Goal: Transaction & Acquisition: Book appointment/travel/reservation

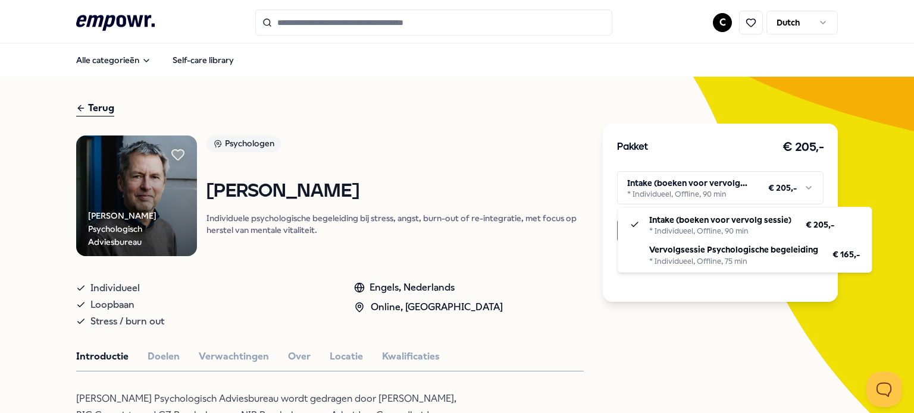
click at [702, 199] on html ".empowr-logo_svg__cls-1{fill:#03032f} C Dutch Alle categorieën Self-care librar…" at bounding box center [457, 206] width 914 height 413
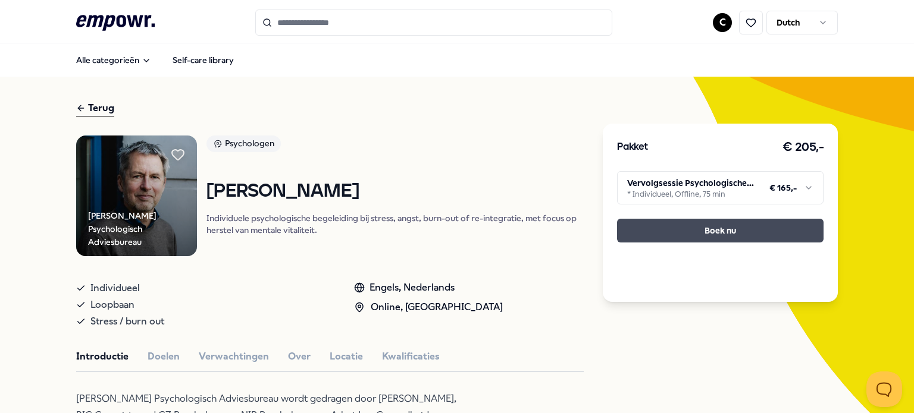
click at [701, 233] on button "Boek nu" at bounding box center [720, 231] width 206 height 24
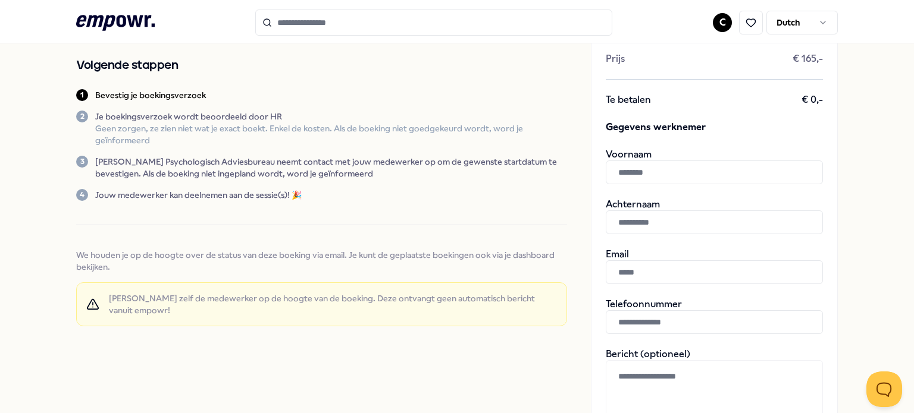
scroll to position [124, 0]
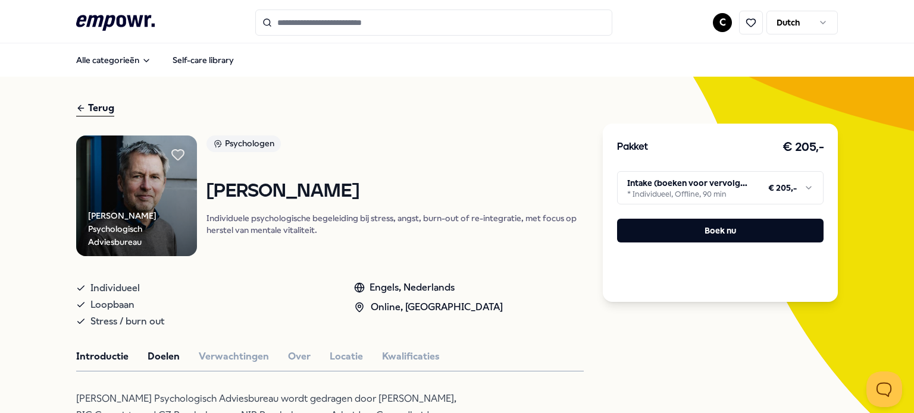
click at [162, 355] on button "Doelen" at bounding box center [164, 356] width 32 height 15
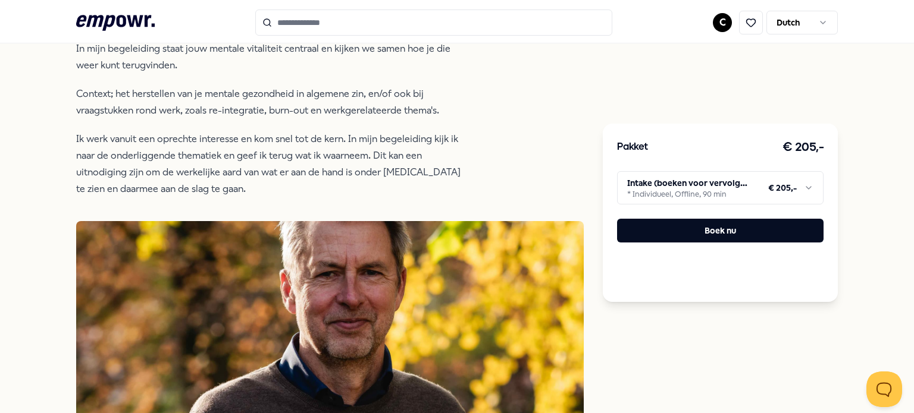
scroll to position [227, 0]
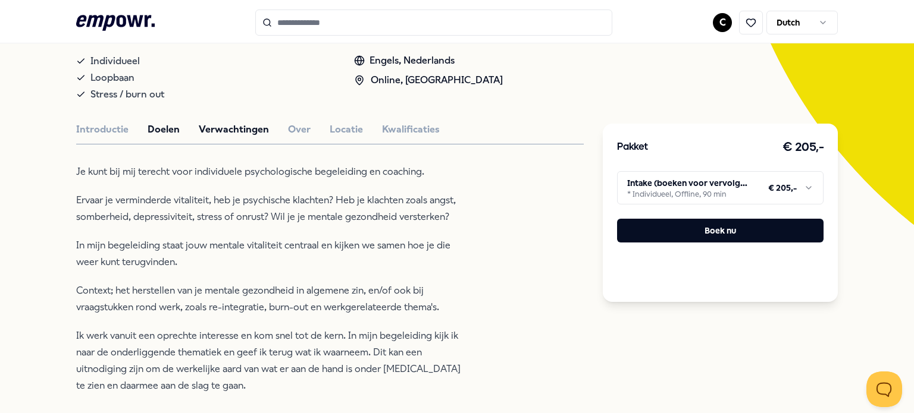
click at [231, 126] on button "Verwachtingen" at bounding box center [234, 129] width 70 height 15
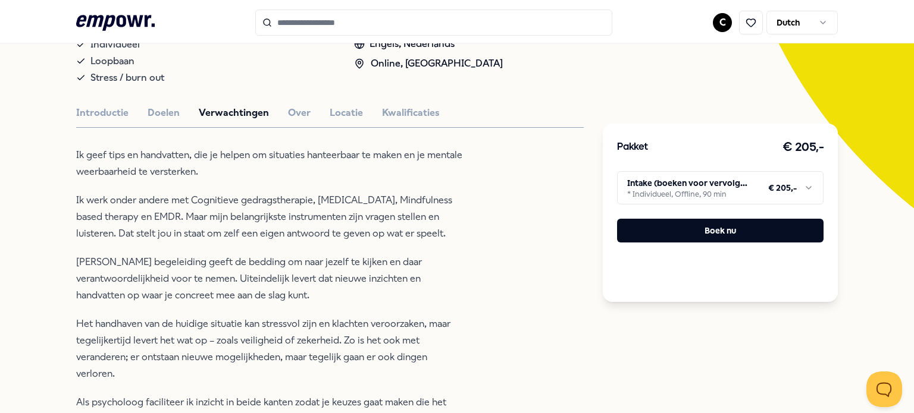
scroll to position [119, 0]
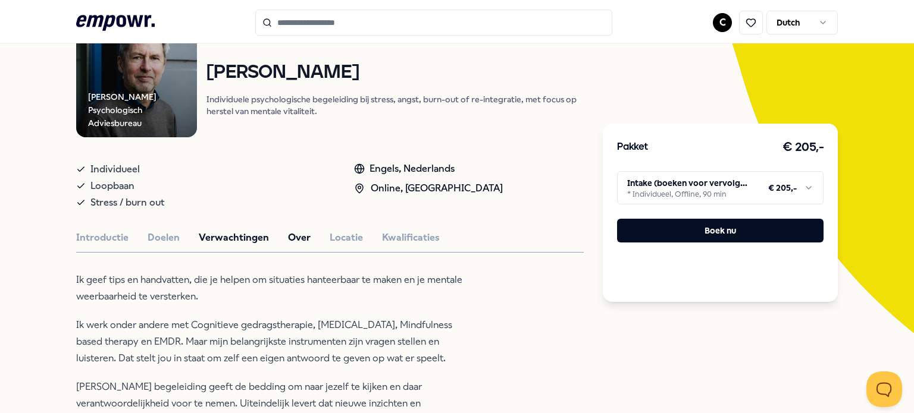
click at [288, 243] on button "Over" at bounding box center [299, 237] width 23 height 15
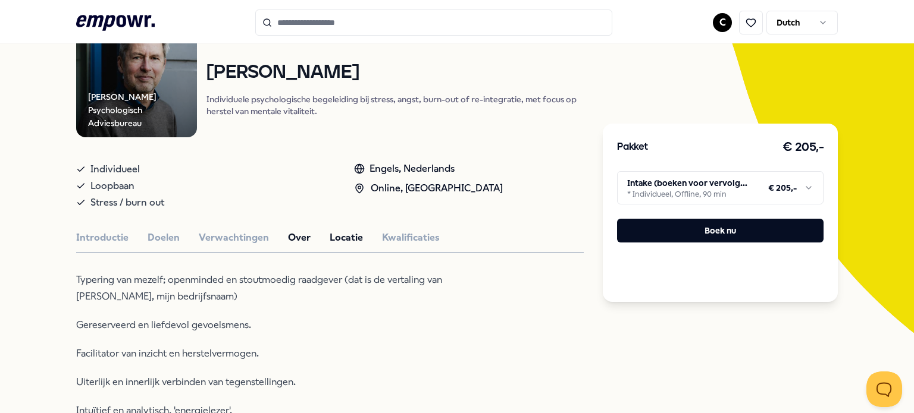
click at [358, 245] on button "Locatie" at bounding box center [346, 237] width 33 height 15
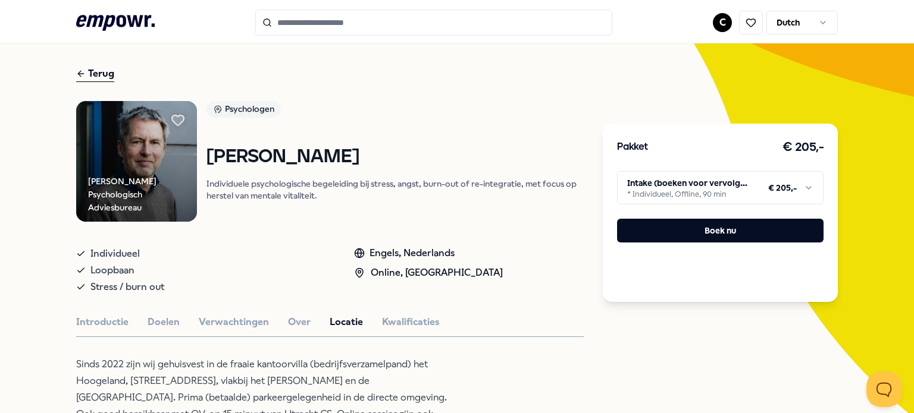
scroll to position [0, 0]
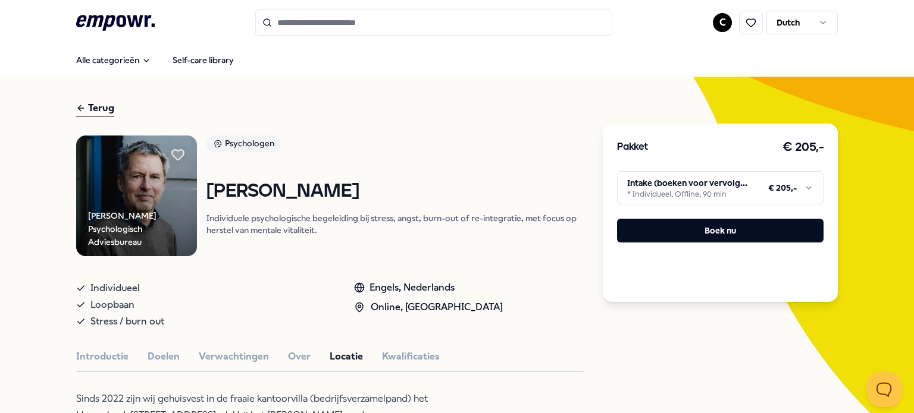
click at [770, 194] on html ".empowr-logo_svg__cls-1{fill:#03032f} C Dutch Alle categorieën Self-care librar…" at bounding box center [457, 206] width 914 height 413
click at [742, 195] on html ".empowr-logo_svg__cls-1{fill:#03032f} C Dutch Alle categorieën Self-care librar…" at bounding box center [457, 206] width 914 height 413
